Goal: Task Accomplishment & Management: Manage account settings

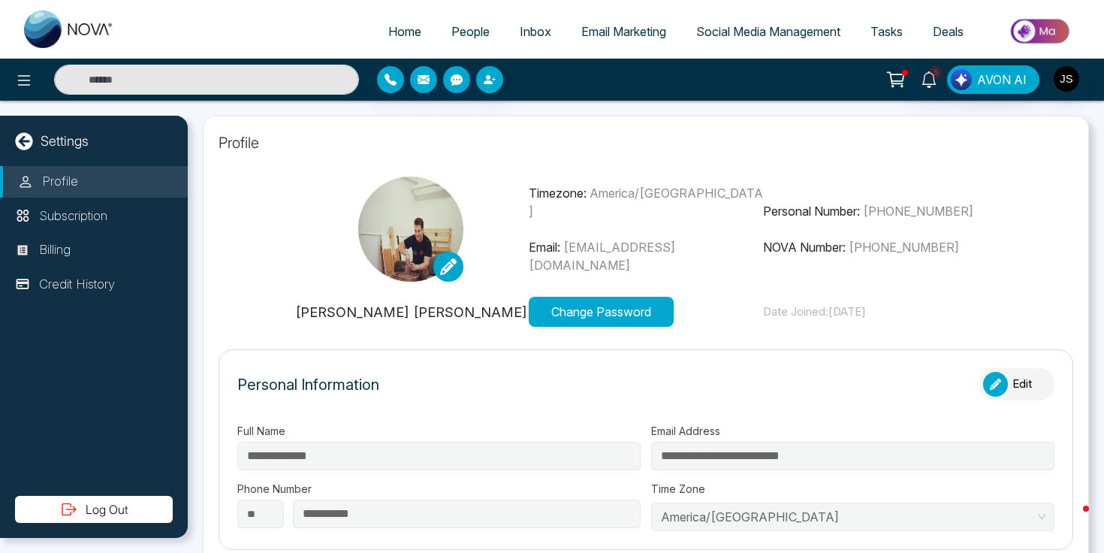
scroll to position [236, 0]
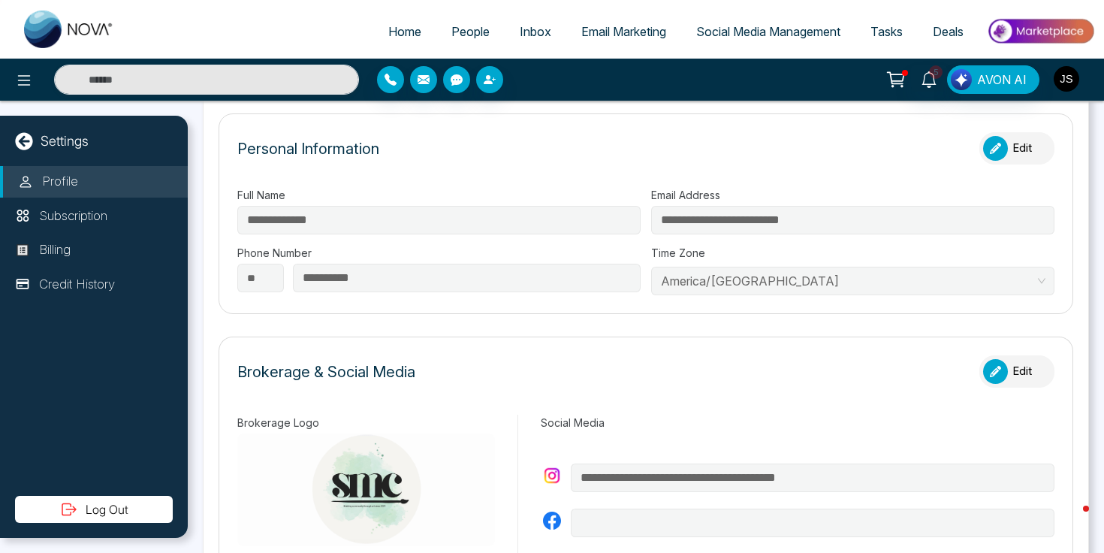
click at [1074, 86] on img "button" at bounding box center [1066, 79] width 26 height 26
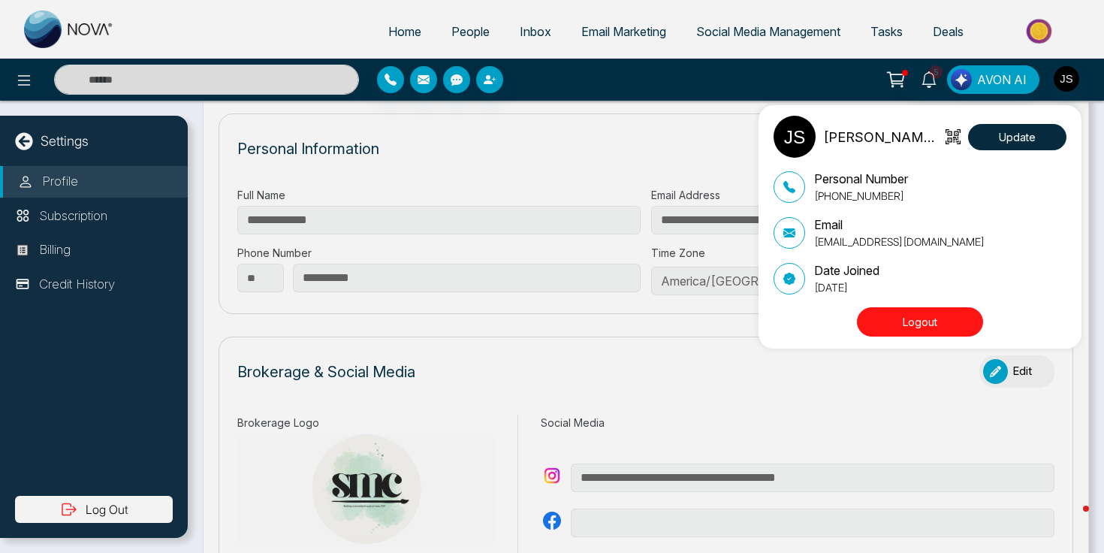
click at [895, 323] on button "Logout" at bounding box center [920, 321] width 126 height 29
